Goal: Task Accomplishment & Management: Complete application form

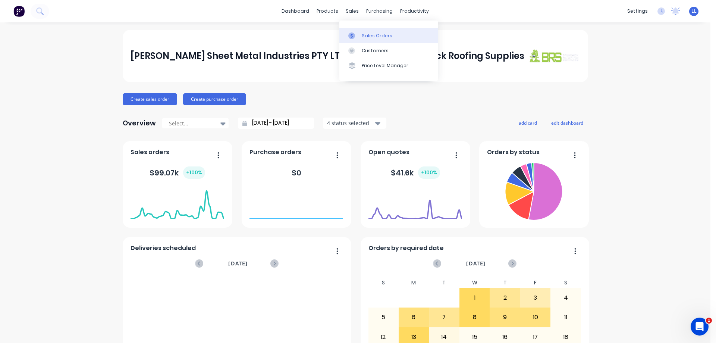
click at [355, 34] on div at bounding box center [354, 35] width 11 height 7
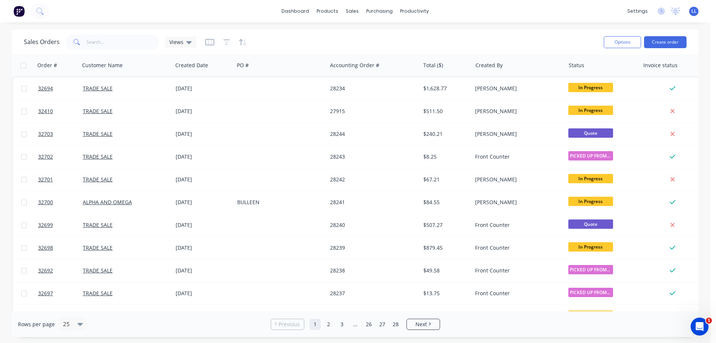
drag, startPoint x: 661, startPoint y: 43, endPoint x: 658, endPoint y: 49, distance: 6.7
click at [658, 49] on div "Options Create order" at bounding box center [644, 42] width 86 height 18
click at [660, 43] on button "Create order" at bounding box center [665, 42] width 43 height 12
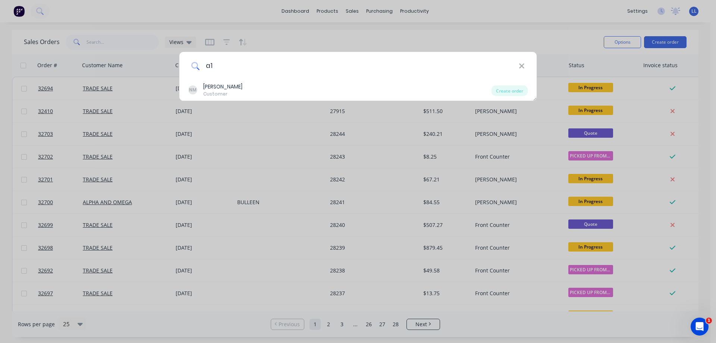
type input "a"
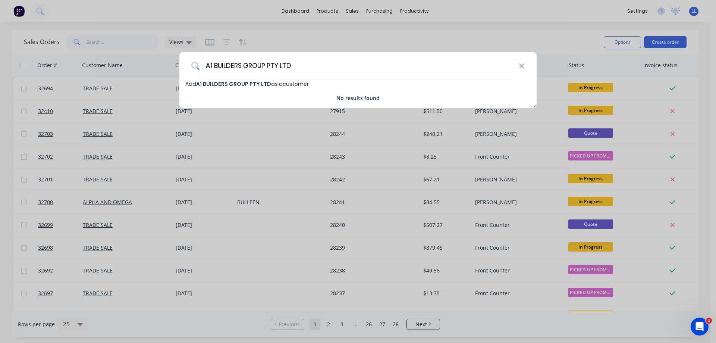
type input "A1 BUILDERS GROUP PTY LTD"
click at [268, 84] on span "Add A1 BUILDERS GROUP PTY LTD as a customer" at bounding box center [247, 83] width 124 height 7
select select "AU"
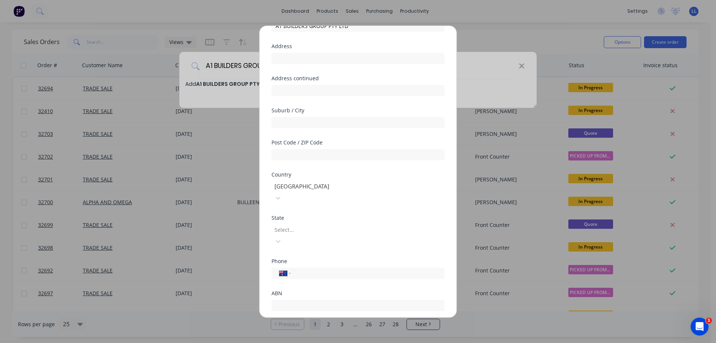
scroll to position [73, 0]
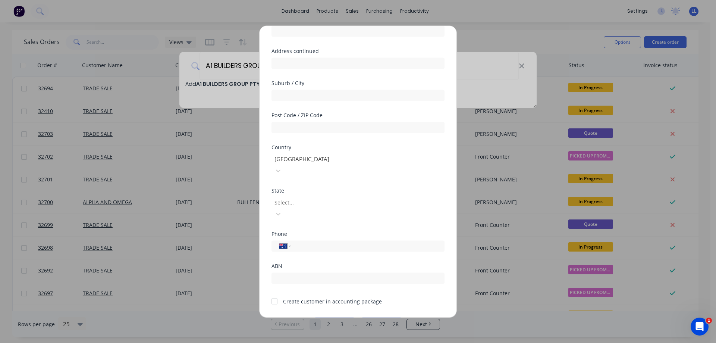
click at [274, 294] on div at bounding box center [274, 301] width 15 height 15
click at [338, 317] on button "Save" at bounding box center [334, 323] width 41 height 12
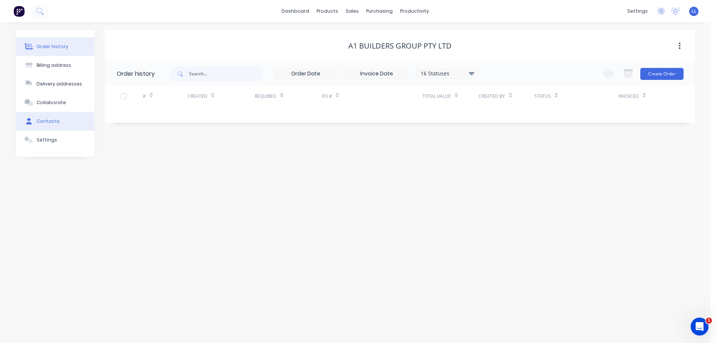
click at [57, 119] on div "Contacts" at bounding box center [48, 121] width 23 height 7
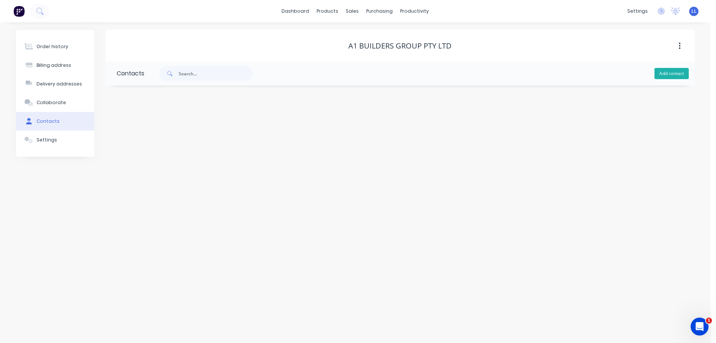
click at [674, 72] on button "Add contact" at bounding box center [672, 73] width 34 height 11
select select "AU"
click at [145, 127] on input "text" at bounding box center [178, 128] width 122 height 11
paste input "[PERSON_NAME]"
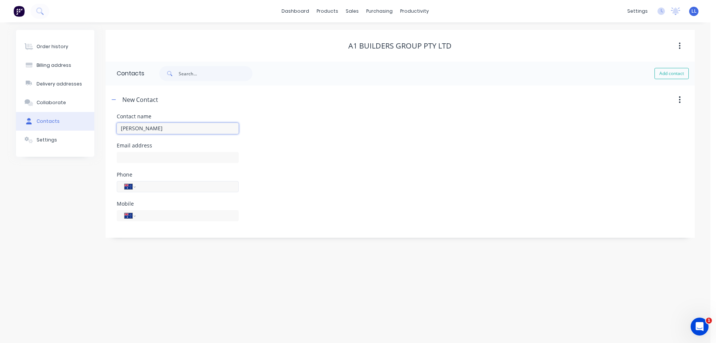
type input "[PERSON_NAME]"
click at [153, 187] on input "tel" at bounding box center [186, 186] width 90 height 9
select select "AU"
drag, startPoint x: 150, startPoint y: 213, endPoint x: 165, endPoint y: 218, distance: 15.6
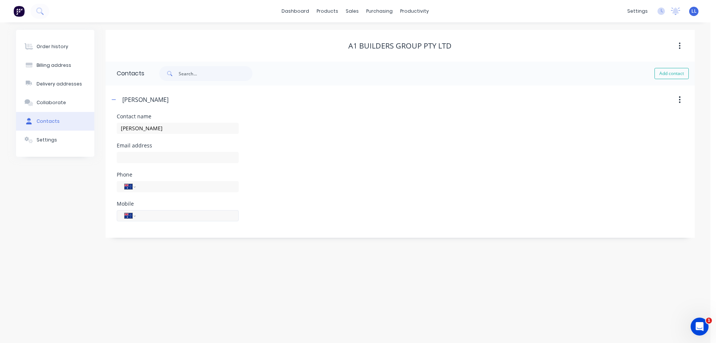
click at [150, 214] on input "tel" at bounding box center [186, 215] width 90 height 9
paste input "0408 800 885"
type input "0408 800 885"
paste input "[PERSON_NAME][EMAIL_ADDRESS][DOMAIN_NAME]"
type input "[PERSON_NAME][EMAIL_ADDRESS][DOMAIN_NAME]"
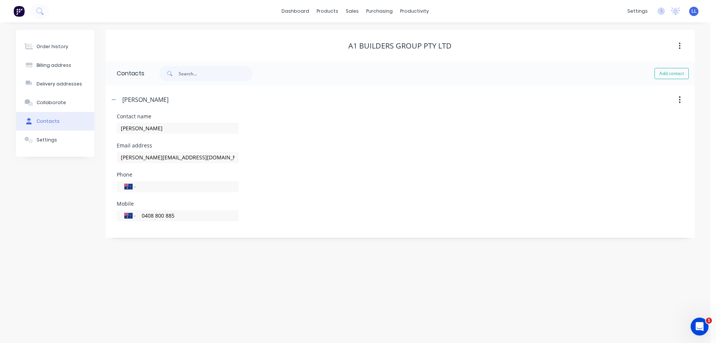
click at [84, 212] on div "Order history Billing address Delivery addresses Collaborate Contacts Settings" at bounding box center [55, 134] width 78 height 208
drag, startPoint x: 67, startPoint y: 47, endPoint x: 72, endPoint y: 47, distance: 4.9
click at [67, 47] on button "Order history" at bounding box center [55, 46] width 78 height 19
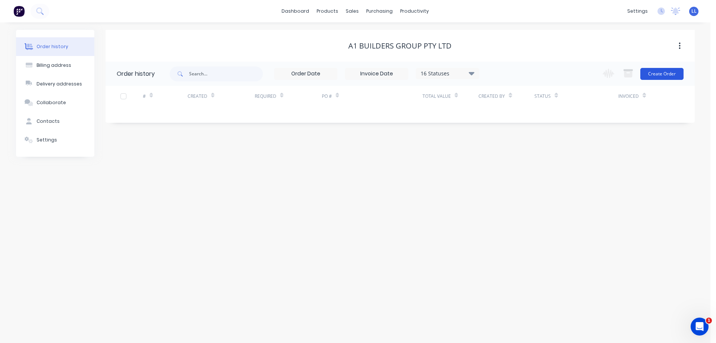
click at [674, 76] on button "Create Order" at bounding box center [662, 74] width 43 height 12
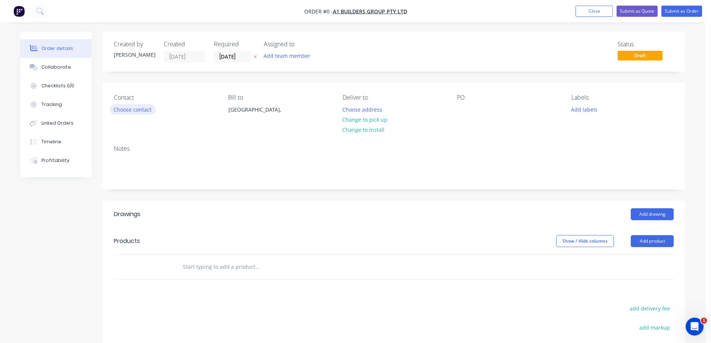
click at [140, 109] on button "Choose contact" at bounding box center [133, 109] width 46 height 10
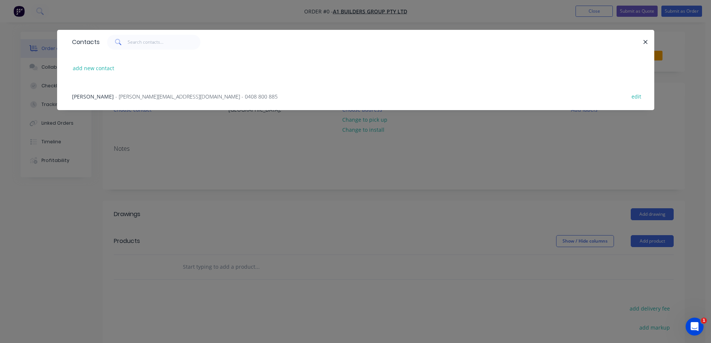
click at [149, 96] on span "- [PERSON_NAME][EMAIL_ADDRESS][DOMAIN_NAME] - 0408 800 885" at bounding box center [196, 96] width 162 height 7
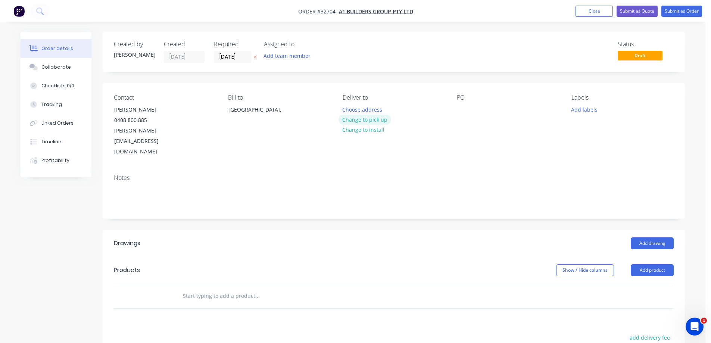
click at [376, 119] on button "Change to pick up" at bounding box center [364, 120] width 53 height 10
click at [666, 237] on button "Add drawing" at bounding box center [652, 243] width 43 height 12
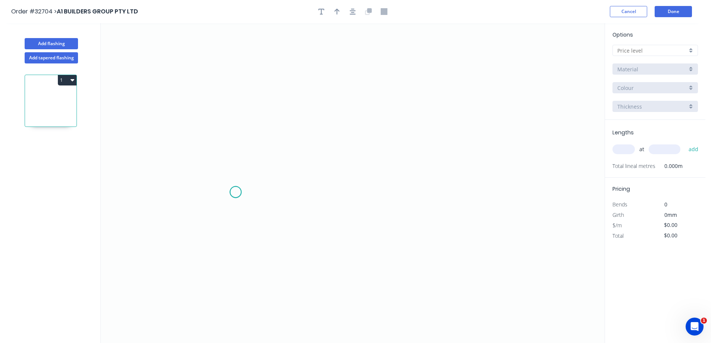
drag, startPoint x: 235, startPoint y: 192, endPoint x: 244, endPoint y: 172, distance: 21.7
click at [236, 192] on icon "0" at bounding box center [353, 183] width 504 height 320
click at [234, 115] on icon "0" at bounding box center [353, 183] width 504 height 320
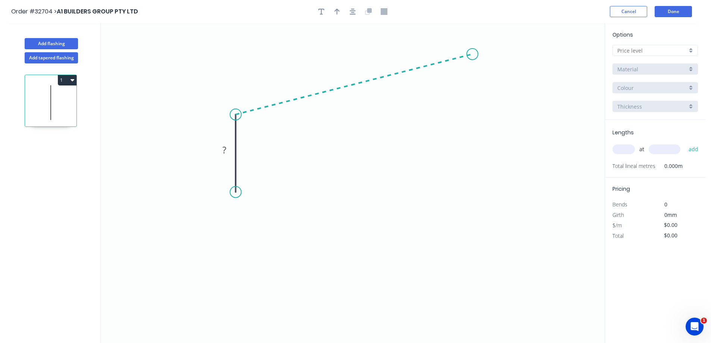
click at [472, 54] on icon "0 ?" at bounding box center [353, 183] width 504 height 320
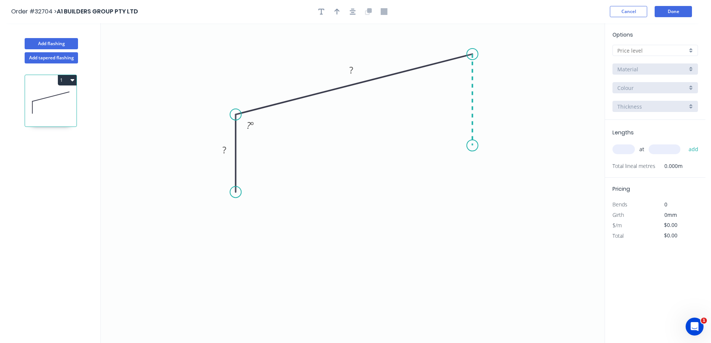
click at [470, 146] on icon "0 ? ? ? º" at bounding box center [353, 183] width 504 height 320
drag, startPoint x: 235, startPoint y: 192, endPoint x: 233, endPoint y: 203, distance: 10.6
click at [233, 203] on circle at bounding box center [235, 201] width 11 height 11
drag, startPoint x: 262, startPoint y: 273, endPoint x: 266, endPoint y: 265, distance: 8.3
click at [262, 273] on div "Drip edge" at bounding box center [273, 274] width 75 height 15
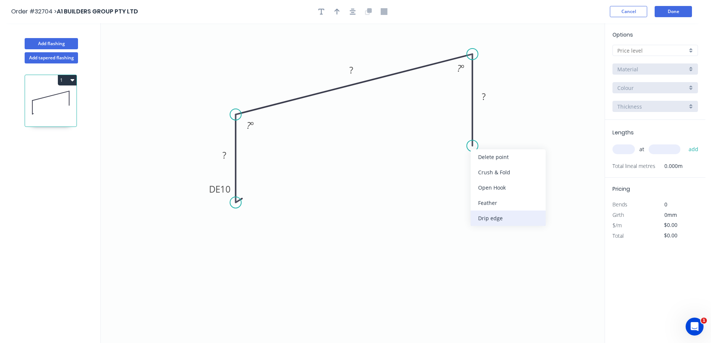
click at [486, 220] on div "Drip edge" at bounding box center [508, 217] width 75 height 15
click at [489, 171] on div "Flip bend" at bounding box center [511, 172] width 75 height 15
drag, startPoint x: 225, startPoint y: 154, endPoint x: 245, endPoint y: 159, distance: 19.9
click at [226, 154] on tspan "?" at bounding box center [224, 155] width 4 height 12
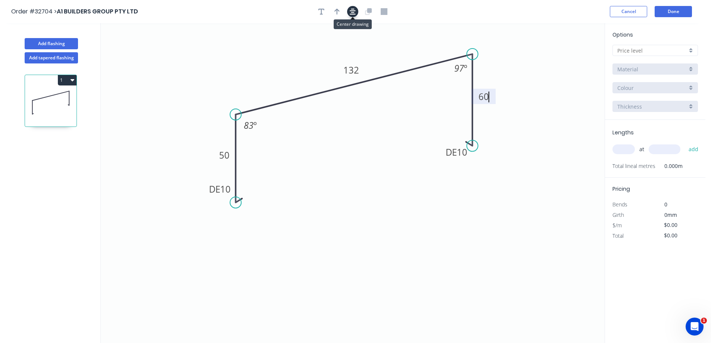
click at [356, 9] on button "button" at bounding box center [352, 11] width 11 height 11
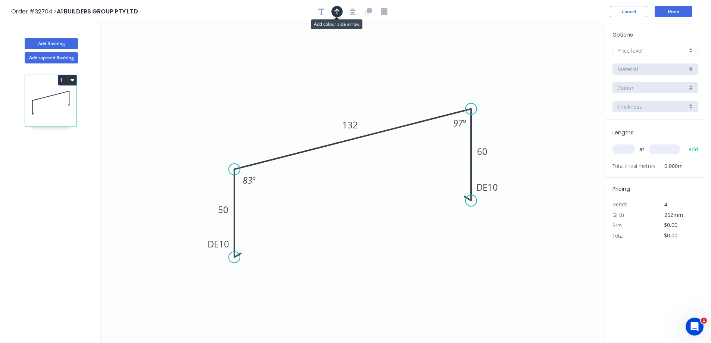
click at [337, 12] on icon "button" at bounding box center [336, 12] width 5 height 6
drag, startPoint x: 567, startPoint y: 59, endPoint x: 286, endPoint y: 119, distance: 287.6
click at [284, 119] on icon at bounding box center [281, 112] width 7 height 24
click at [694, 50] on div at bounding box center [654, 50] width 85 height 11
click at [668, 61] on div "A" at bounding box center [655, 64] width 85 height 13
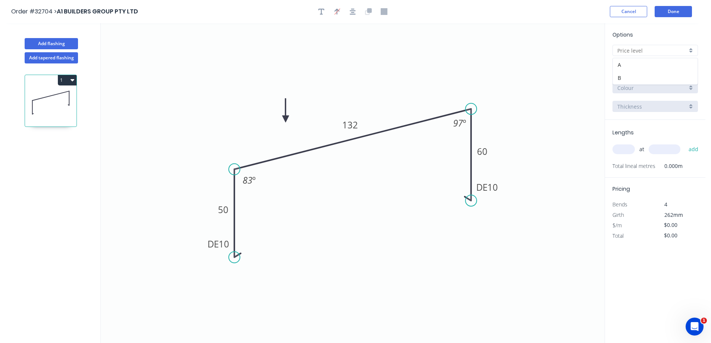
type input "A"
type input "$17.73"
click at [690, 88] on div "Basalt" at bounding box center [654, 87] width 85 height 11
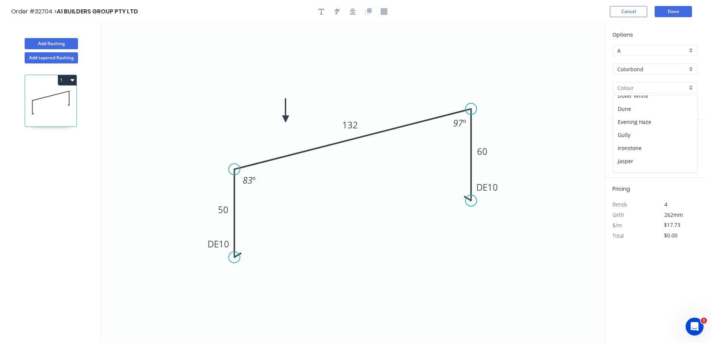
scroll to position [149, 0]
click at [661, 133] on div "Monument" at bounding box center [655, 135] width 85 height 13
type input "Monument"
click at [619, 152] on input "text" at bounding box center [623, 149] width 22 height 10
type input "1"
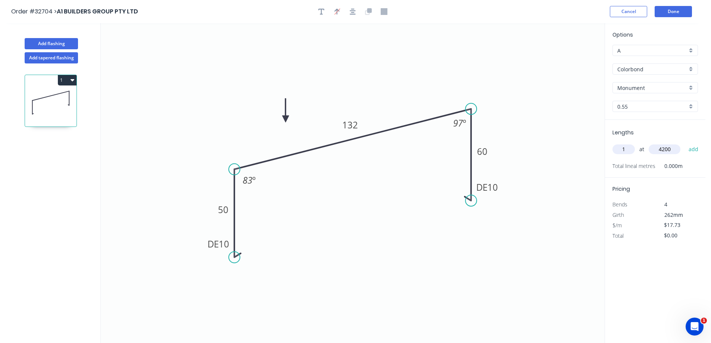
type input "4200"
click at [685, 143] on button "add" at bounding box center [694, 149] width 18 height 13
type input "$74.47"
click at [681, 11] on button "Done" at bounding box center [672, 11] width 37 height 11
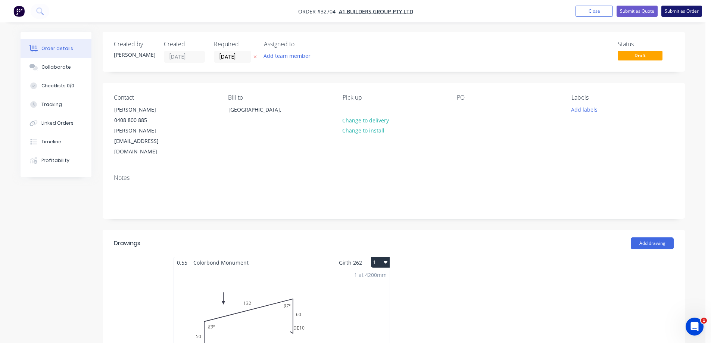
click at [676, 11] on button "Submit as Order" at bounding box center [681, 11] width 41 height 11
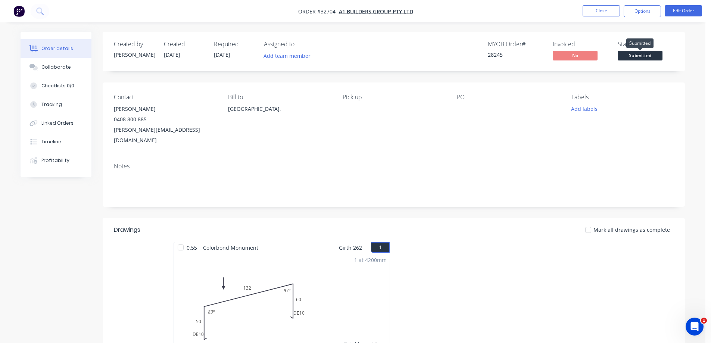
click at [643, 56] on span "Submitted" at bounding box center [640, 55] width 45 height 9
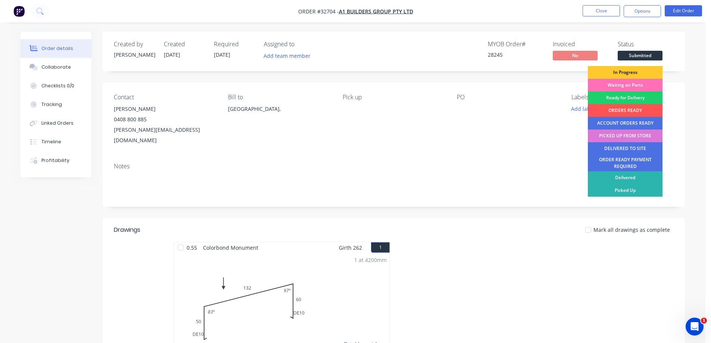
click at [632, 72] on div "In Progress" at bounding box center [625, 72] width 75 height 13
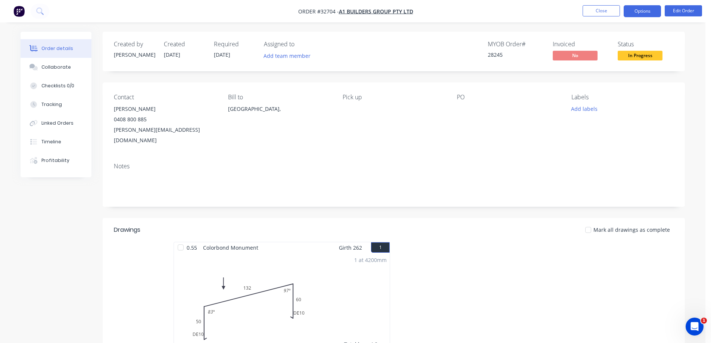
click at [646, 10] on button "Options" at bounding box center [642, 11] width 37 height 12
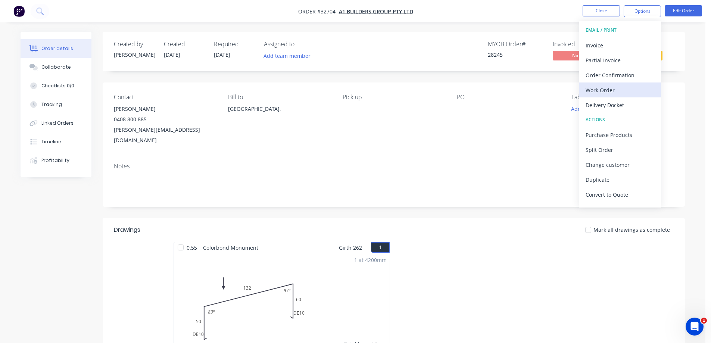
click at [605, 91] on div "Work Order" at bounding box center [619, 90] width 69 height 11
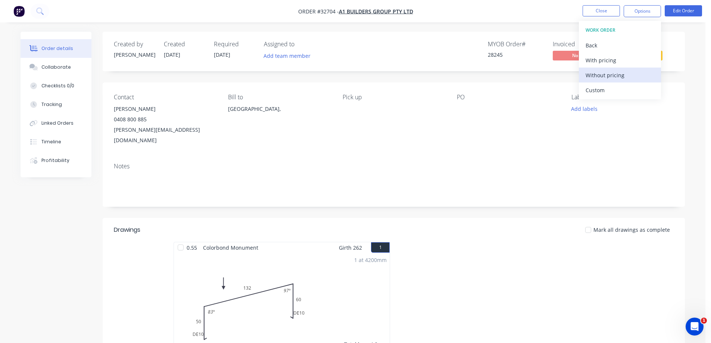
click at [622, 72] on div "Without pricing" at bounding box center [619, 75] width 69 height 11
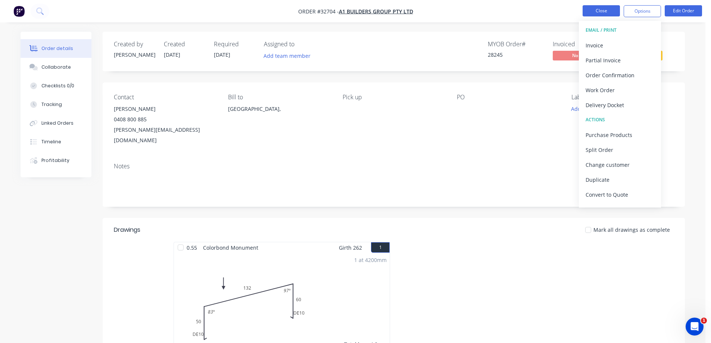
click at [600, 8] on button "Close" at bounding box center [600, 10] width 37 height 11
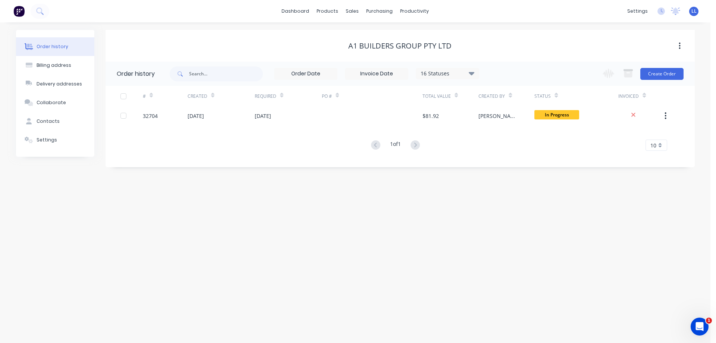
click at [18, 12] on img at bounding box center [18, 11] width 11 height 11
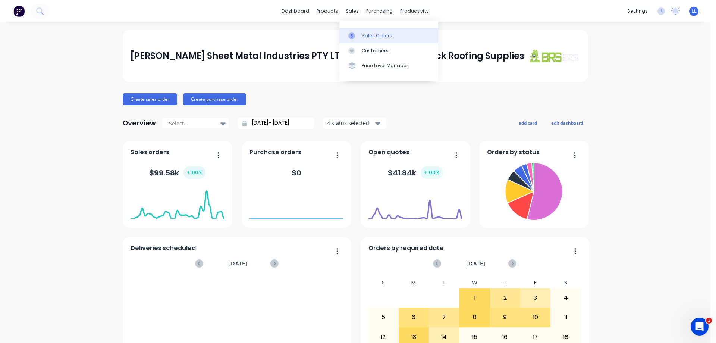
click at [388, 37] on div "Sales Orders" at bounding box center [377, 35] width 31 height 7
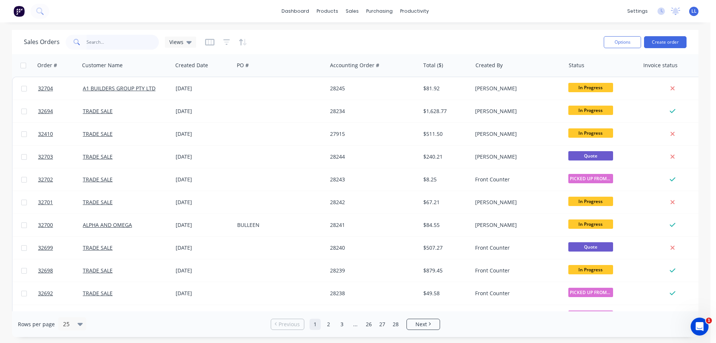
click at [106, 41] on input "text" at bounding box center [123, 42] width 73 height 15
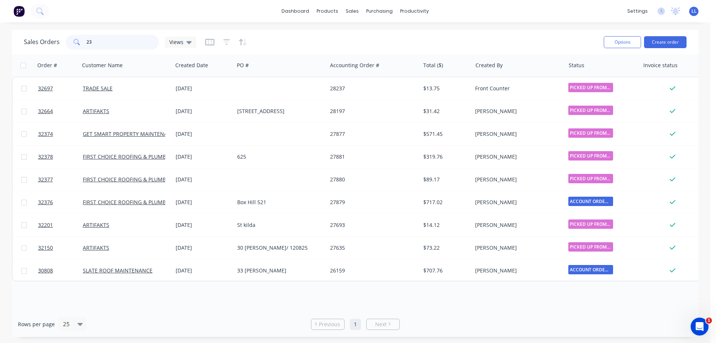
type input "2"
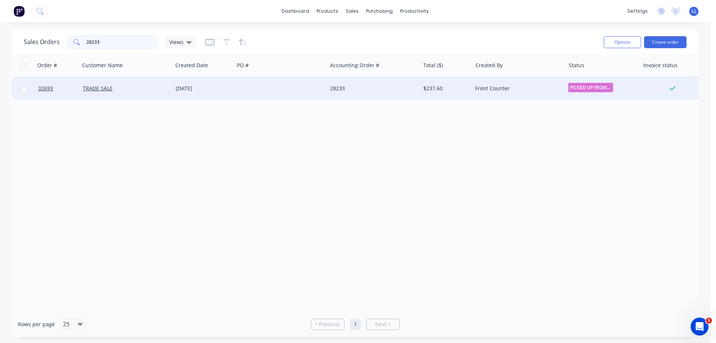
type input "28233"
click at [280, 90] on div at bounding box center [280, 88] width 93 height 22
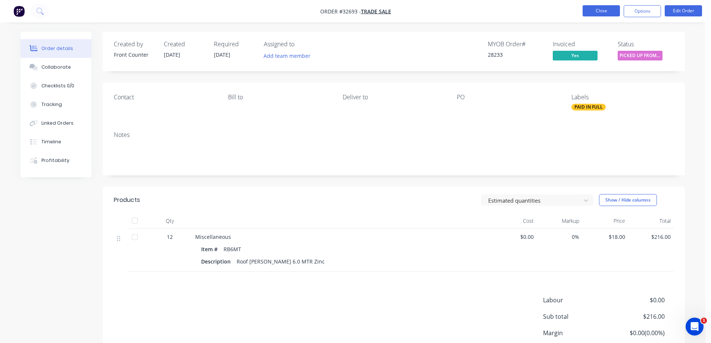
click at [606, 12] on button "Close" at bounding box center [600, 10] width 37 height 11
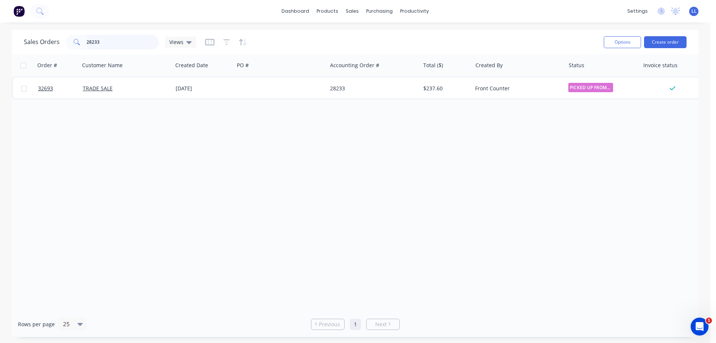
click at [116, 37] on input "28233" at bounding box center [123, 42] width 73 height 15
type input "2"
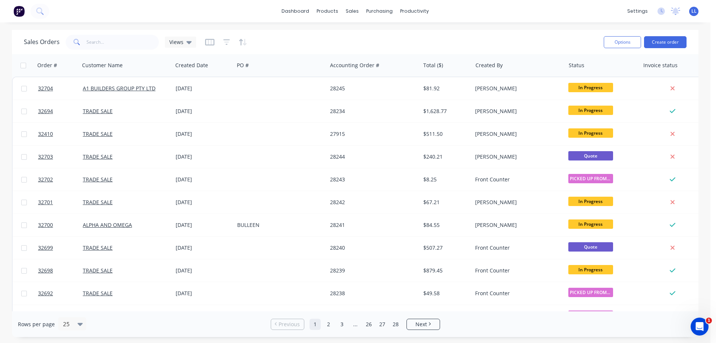
click at [17, 11] on img at bounding box center [18, 11] width 11 height 11
